Goal: Find specific page/section: Find specific page/section

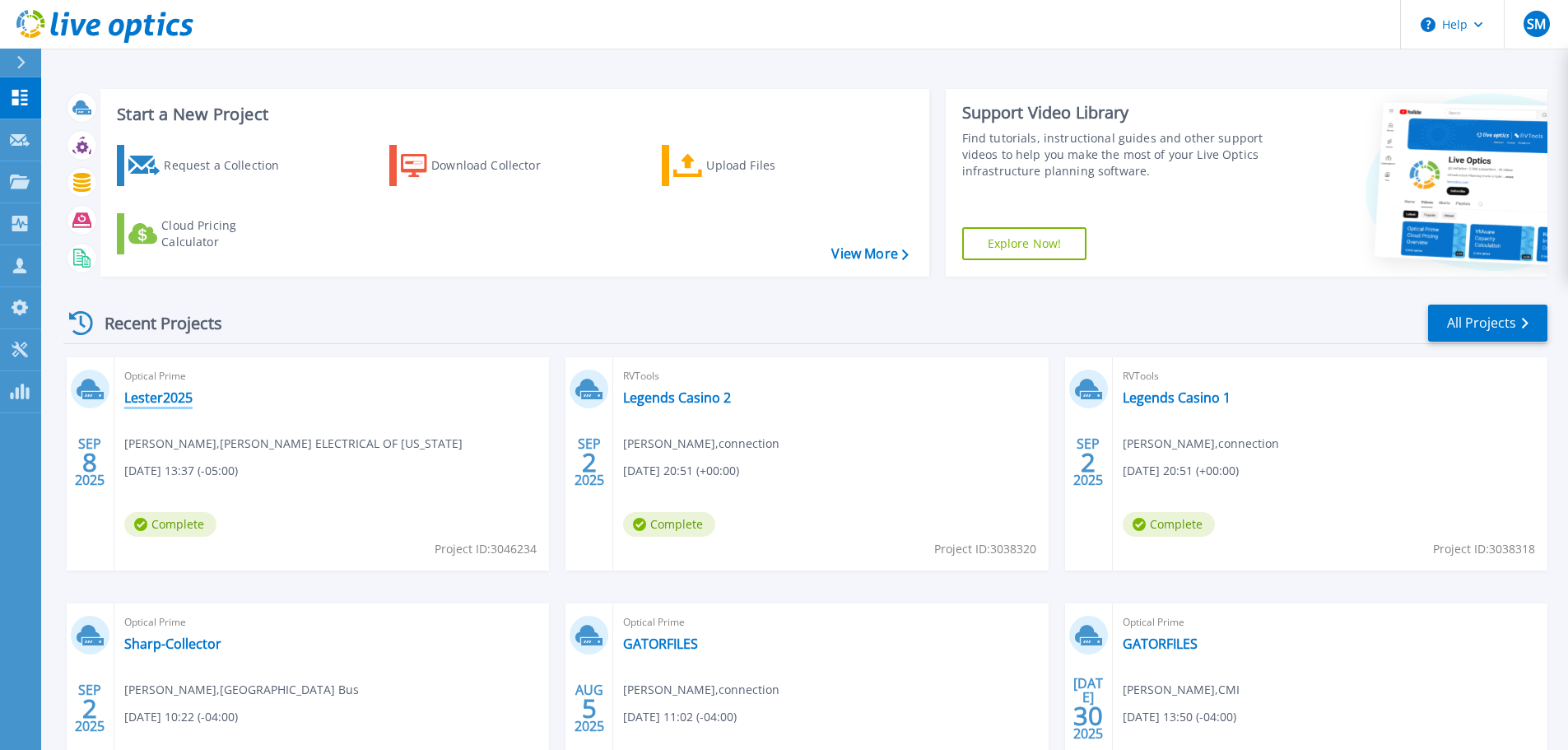
click at [147, 399] on link "Lester2025" at bounding box center [158, 398] width 68 height 17
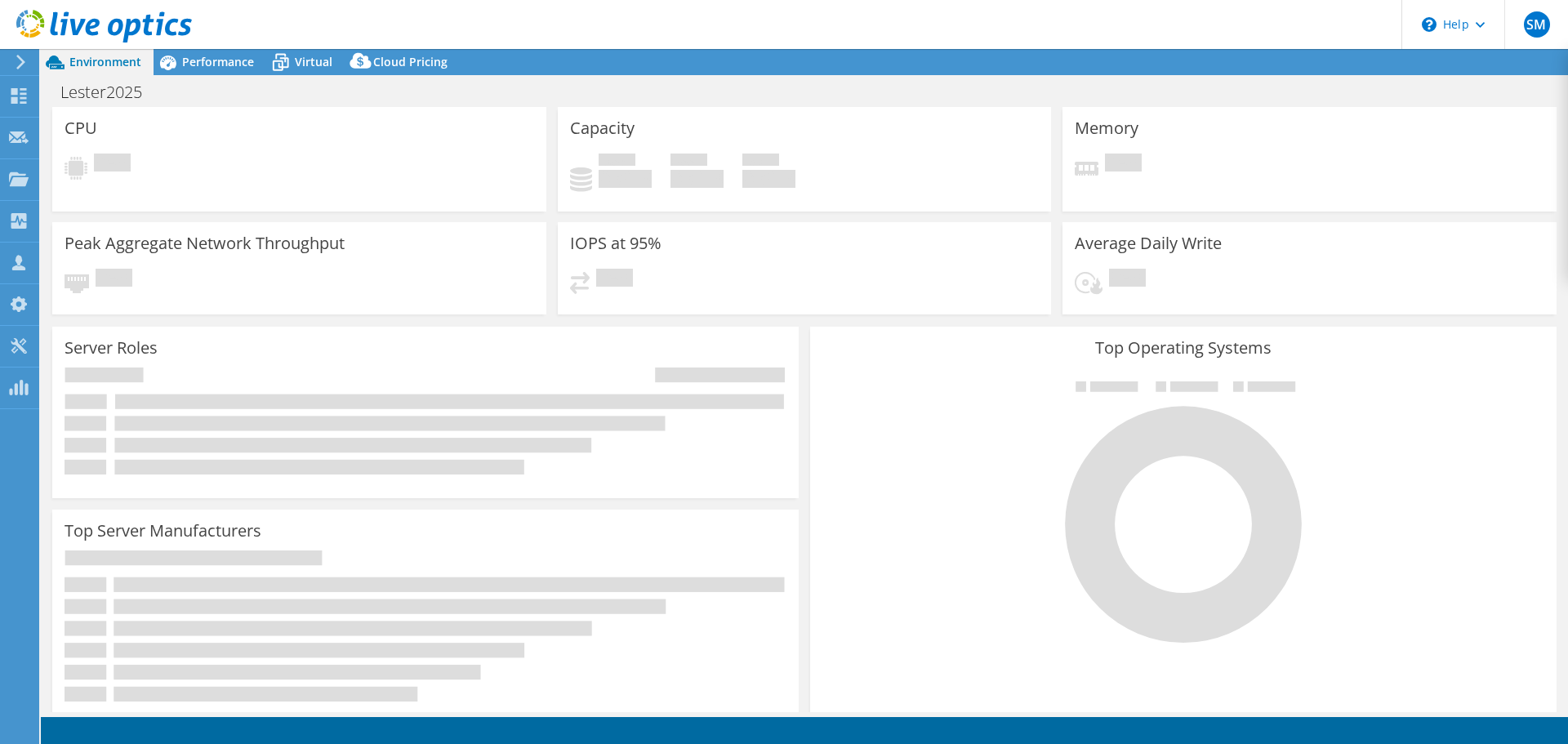
select select "USD"
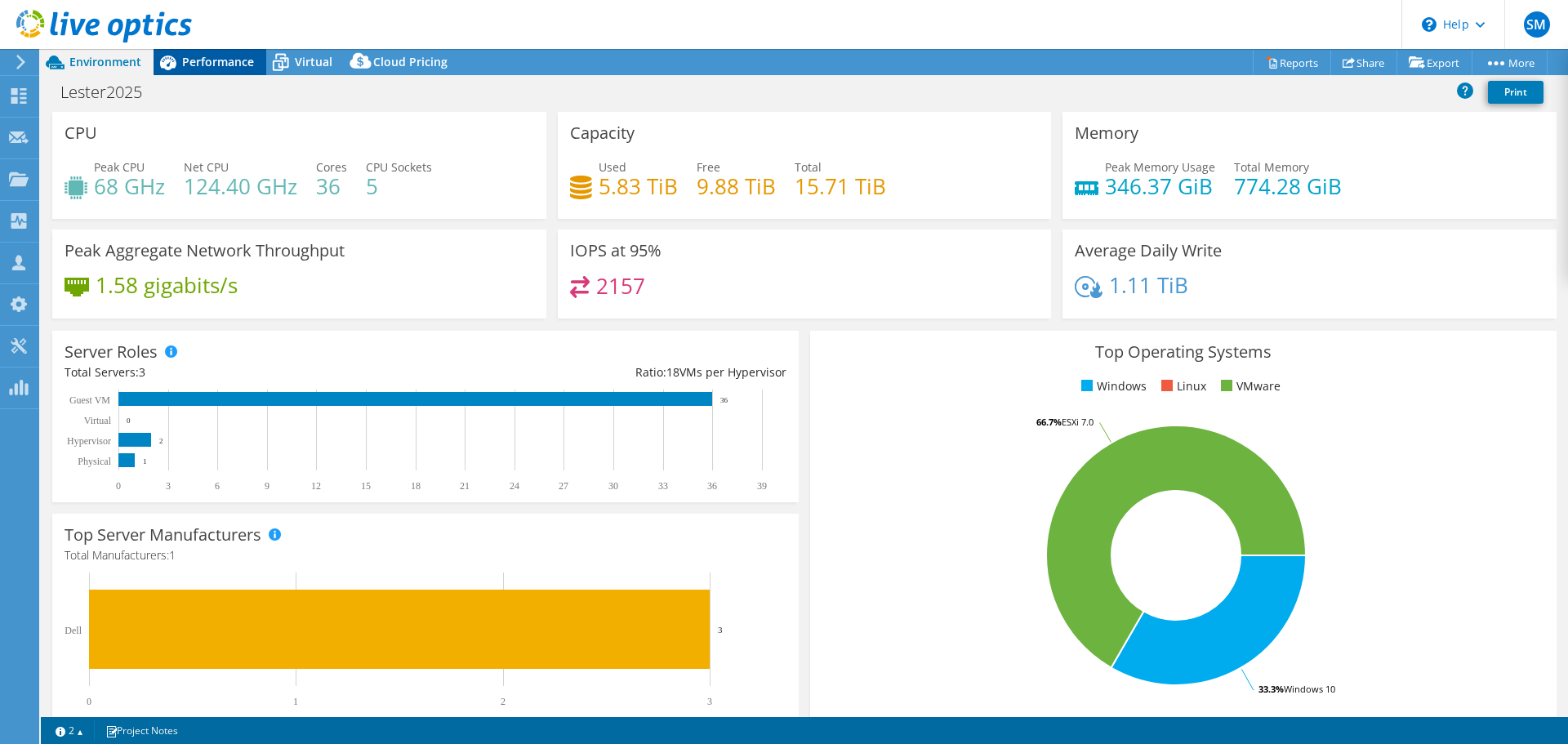
click at [197, 57] on span "Performance" at bounding box center [218, 62] width 72 height 16
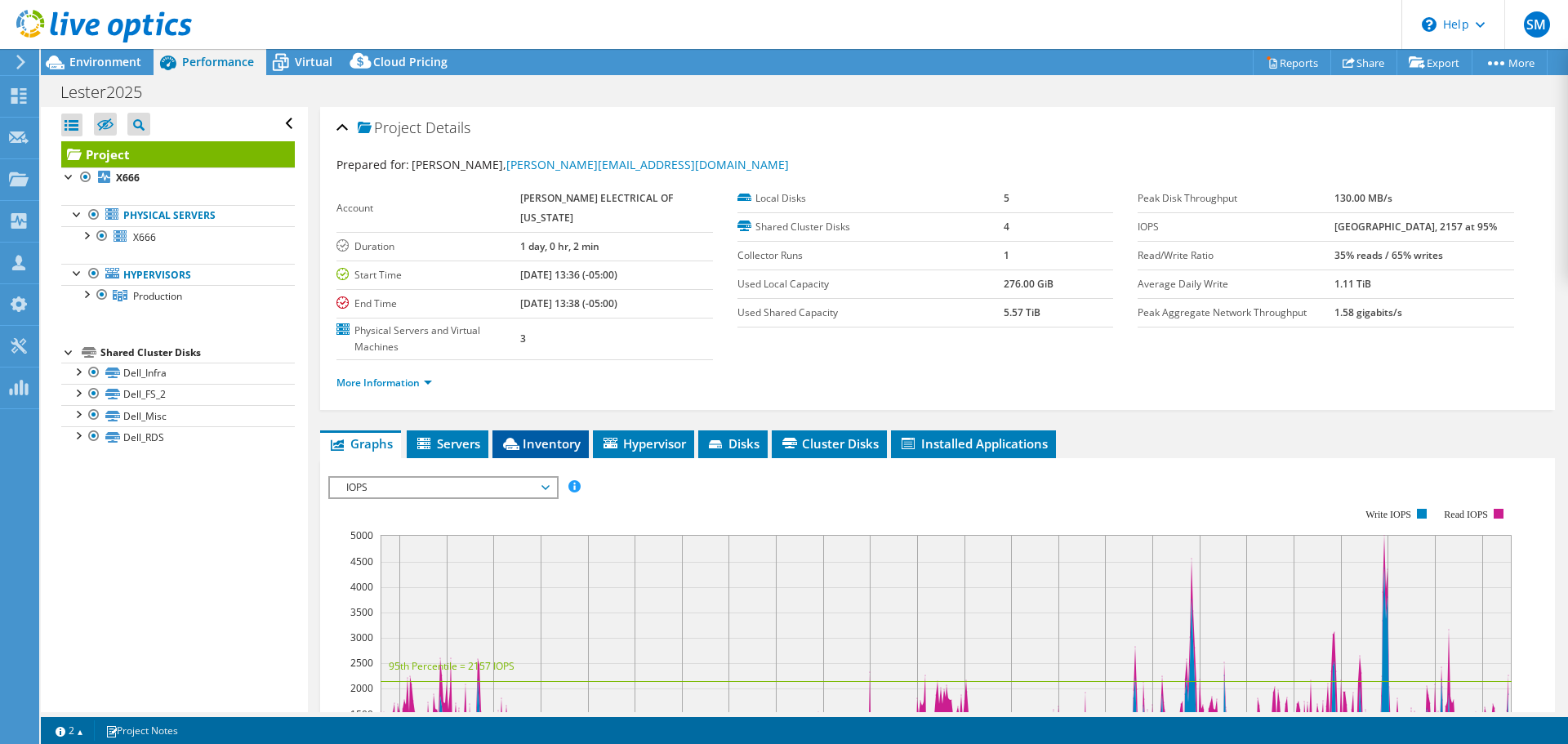
click at [543, 435] on span "Inventory" at bounding box center [540, 443] width 80 height 17
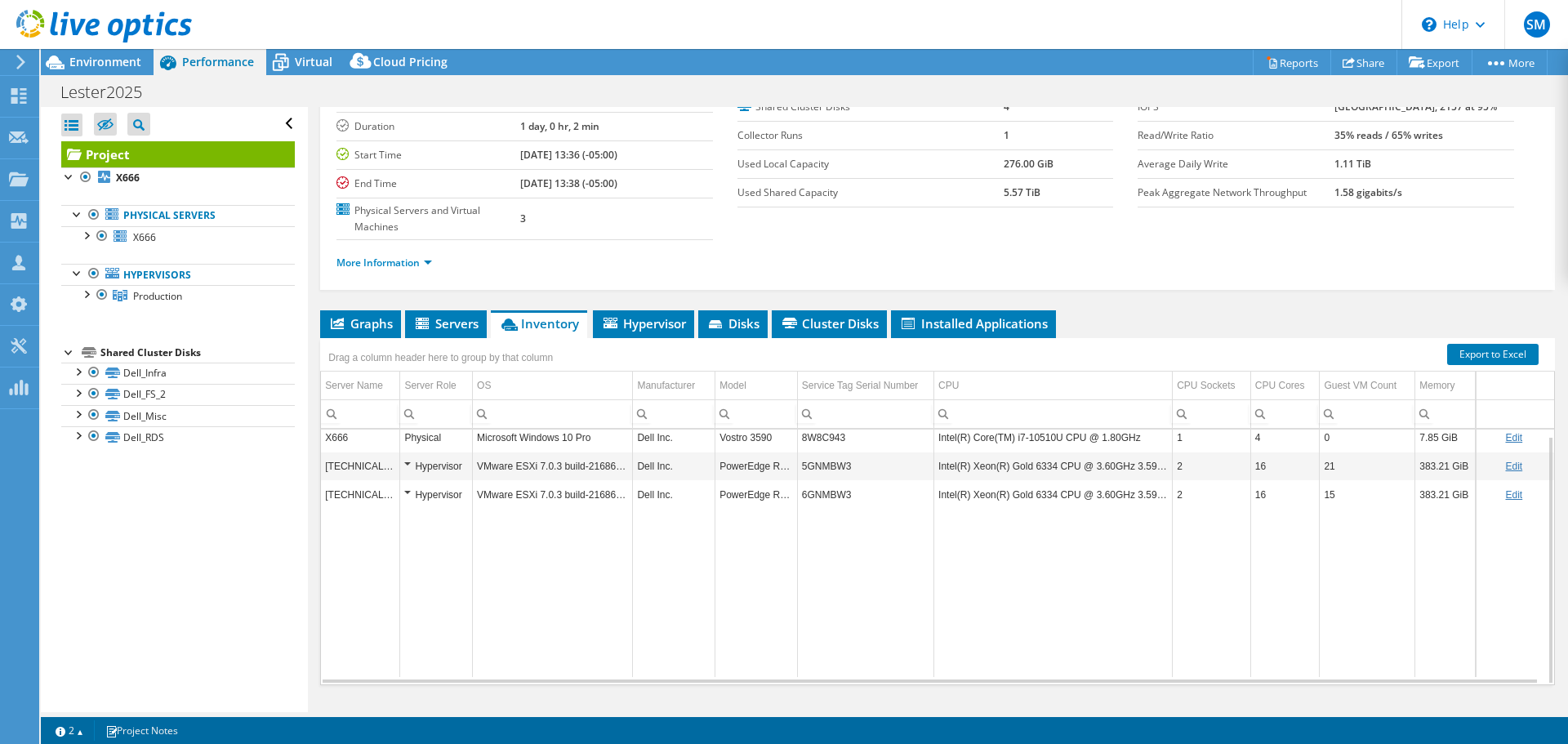
scroll to position [122, 0]
